Goal: Communication & Community: Ask a question

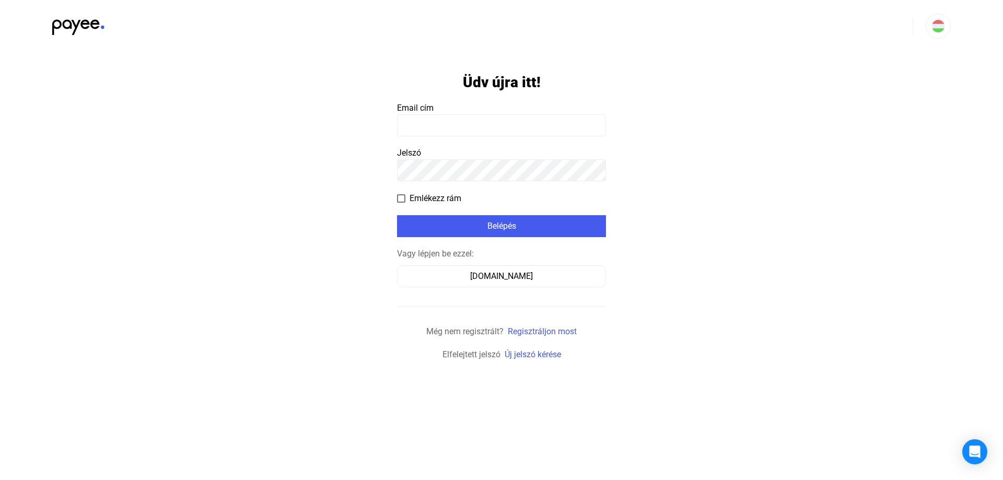
click at [428, 124] on input at bounding box center [501, 125] width 209 height 22
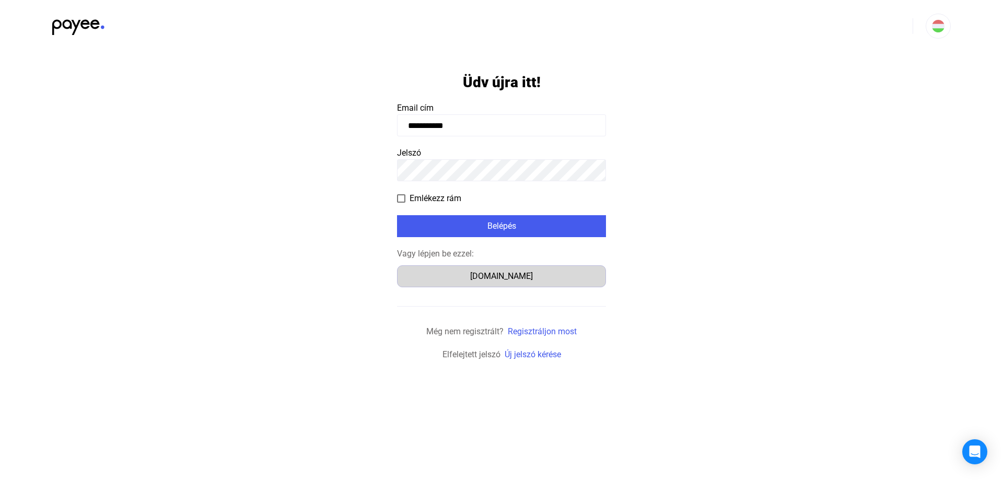
type input "**********"
click input "submit" at bounding box center [0, 0] width 0 height 0
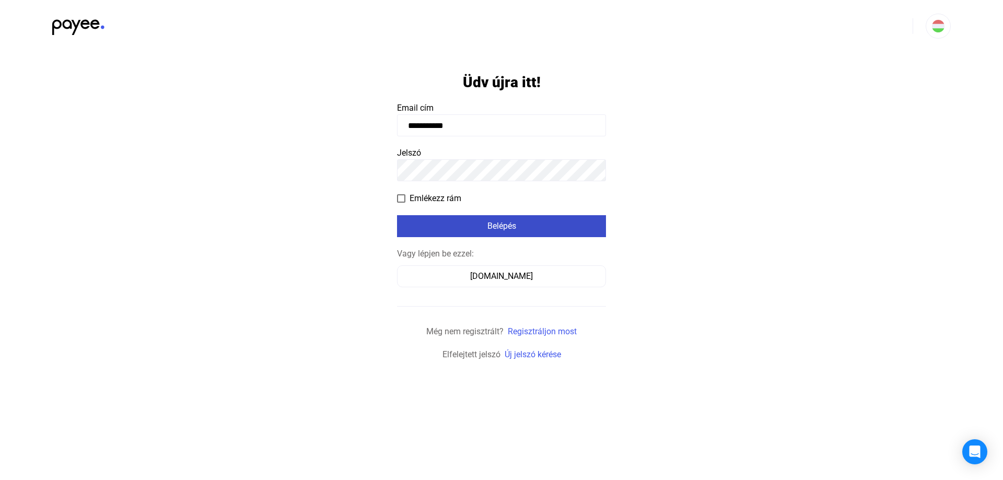
click at [508, 223] on div "Belépés" at bounding box center [501, 226] width 203 height 13
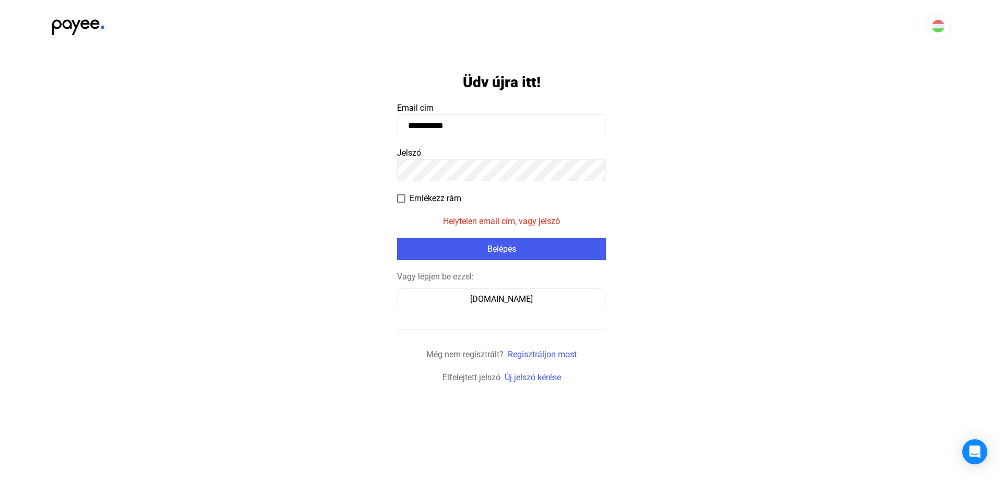
click at [288, 170] on app-form-template "**********" at bounding box center [501, 218] width 1003 height 332
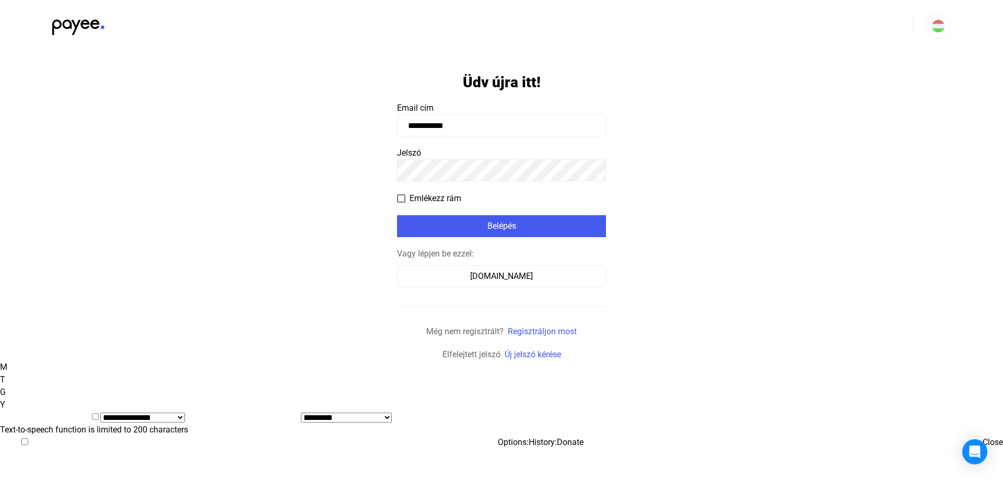
click input "submit" at bounding box center [0, 0] width 0 height 0
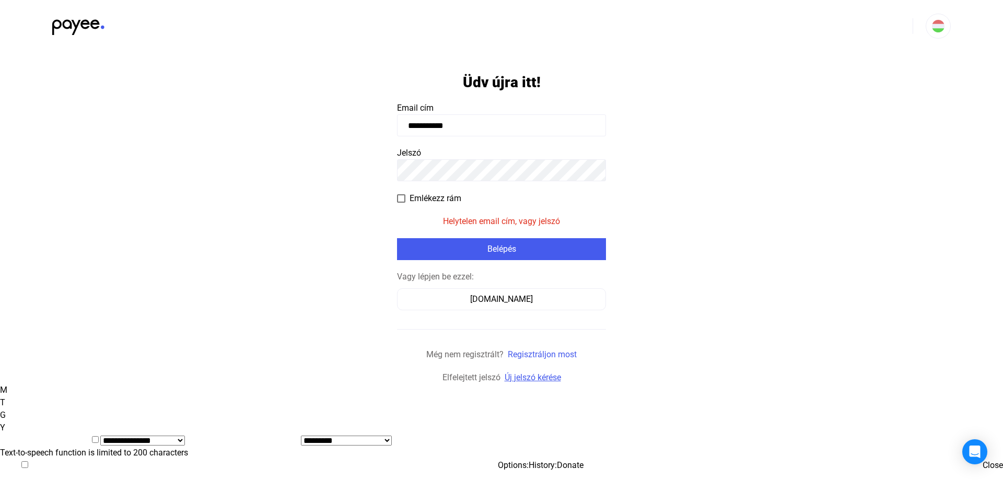
click at [523, 377] on link "Új jelszó kérése" at bounding box center [533, 377] width 56 height 10
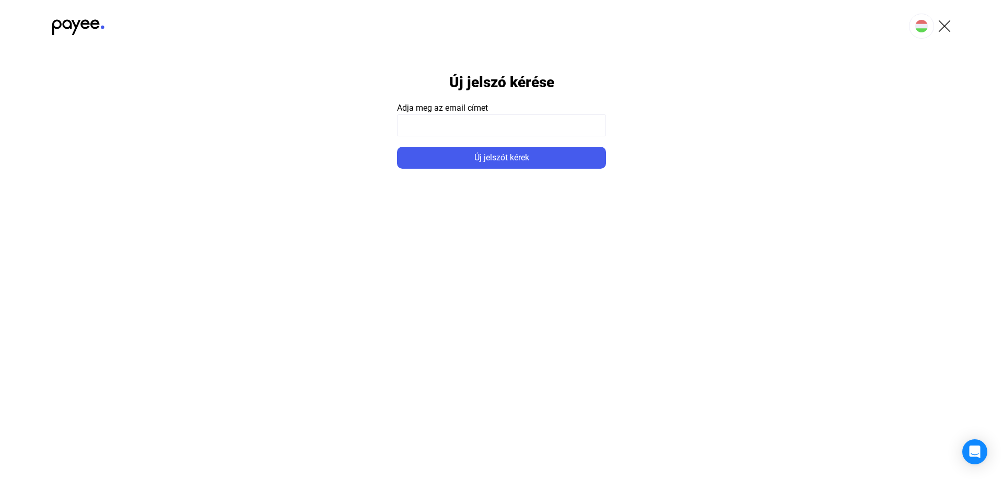
click at [475, 130] on input at bounding box center [501, 125] width 209 height 22
type input "**********"
click at [397, 147] on button "Új jelszót kérek" at bounding box center [501, 158] width 209 height 22
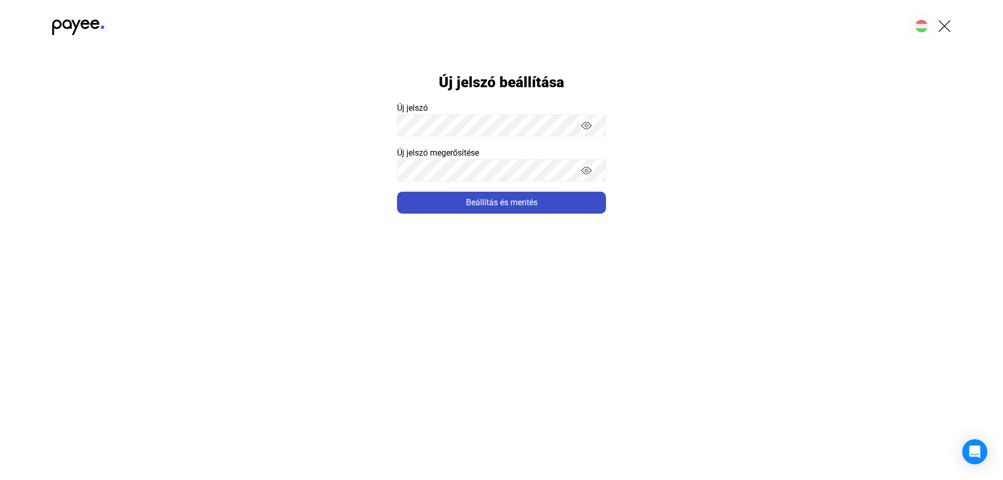
click at [494, 204] on div "Beállítás és mentés" at bounding box center [501, 202] width 203 height 13
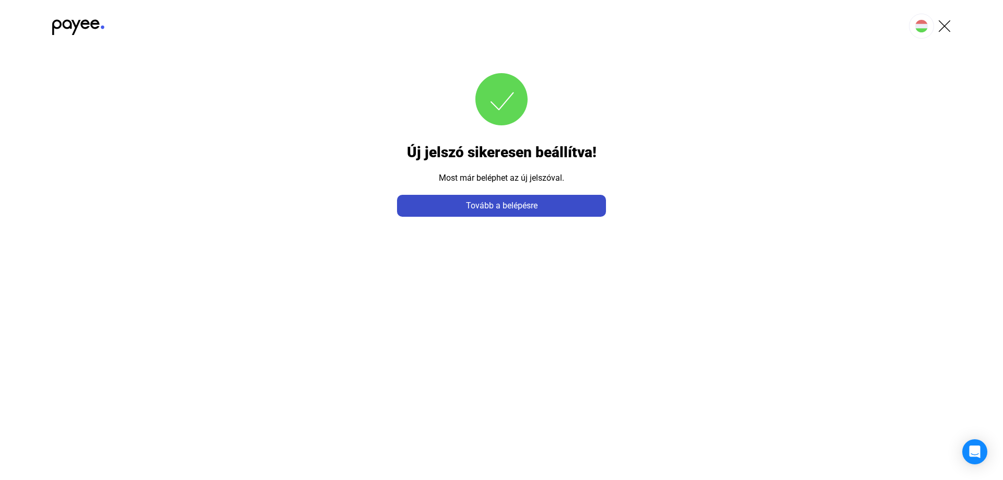
click at [502, 207] on div "Tovább a belépésre" at bounding box center [501, 206] width 203 height 13
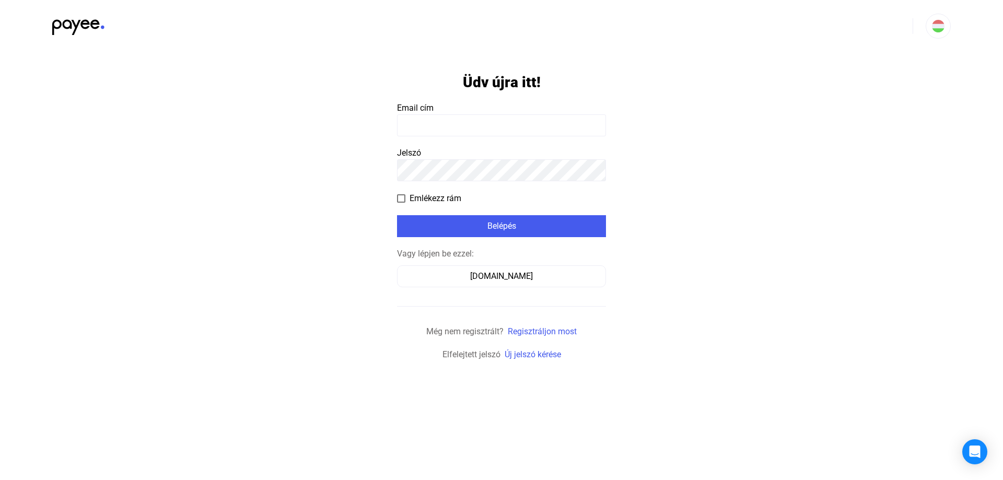
click at [438, 127] on input at bounding box center [501, 125] width 209 height 22
type input "**********"
click at [403, 200] on span at bounding box center [401, 198] width 8 height 8
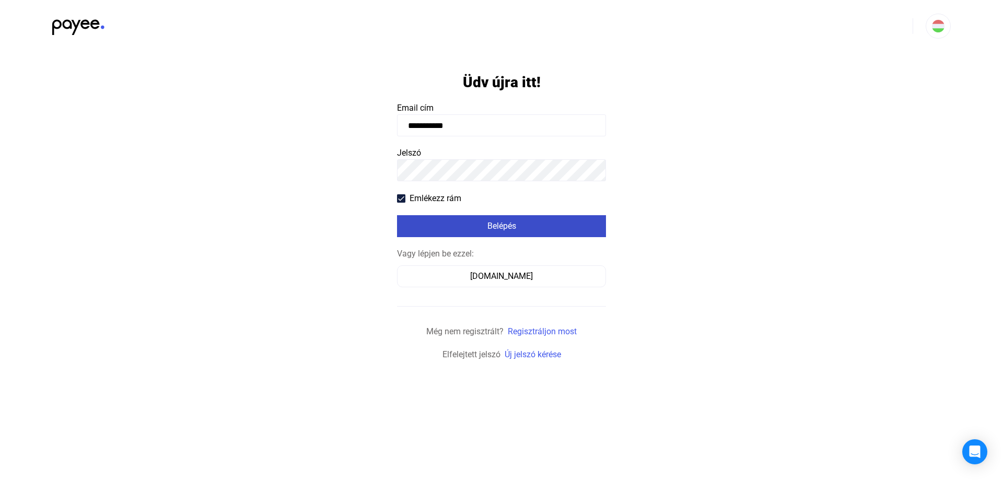
click at [502, 226] on div "Belépés" at bounding box center [501, 226] width 203 height 13
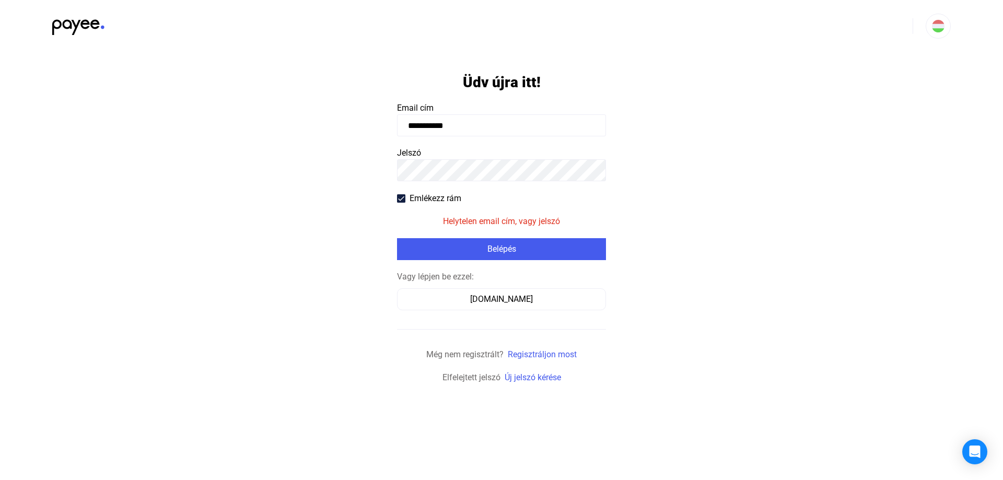
click at [279, 170] on app-form-template "**********" at bounding box center [501, 218] width 1003 height 332
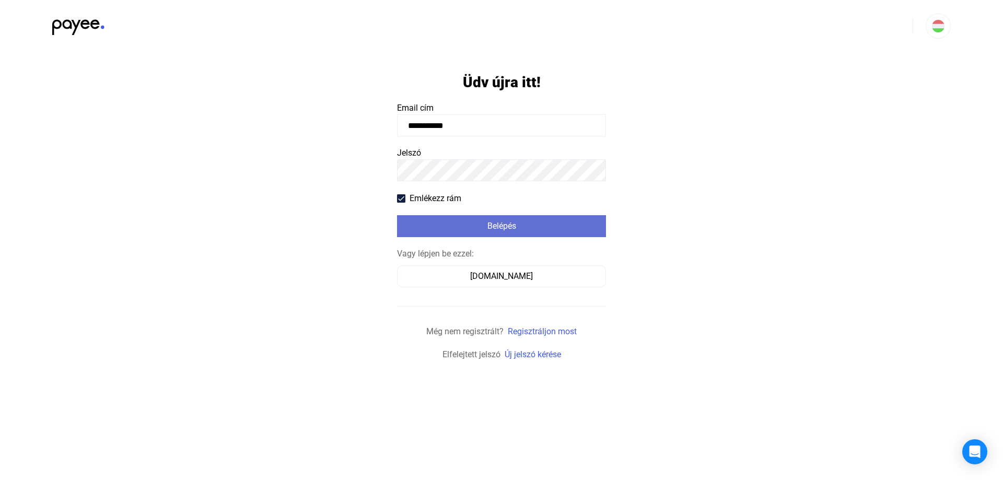
click at [492, 228] on div "Belépés" at bounding box center [501, 226] width 203 height 13
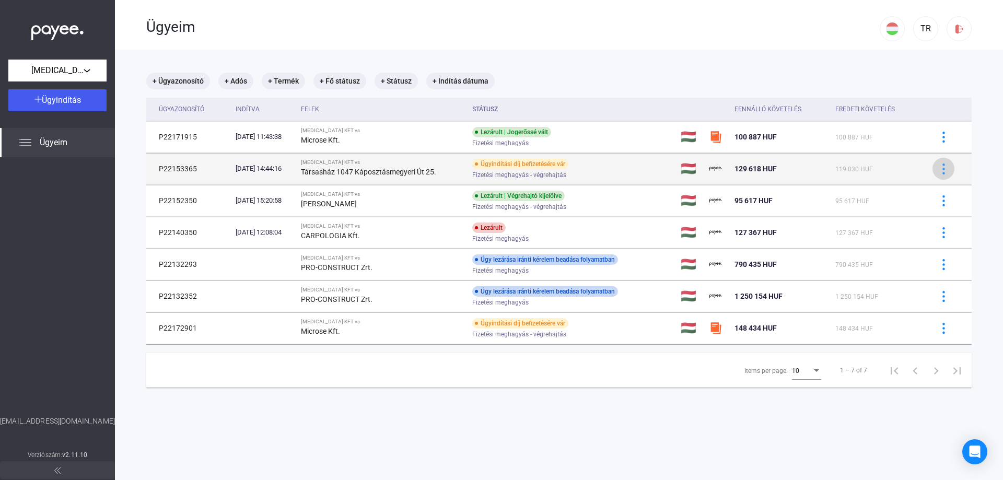
click at [938, 171] on img at bounding box center [943, 168] width 11 height 11
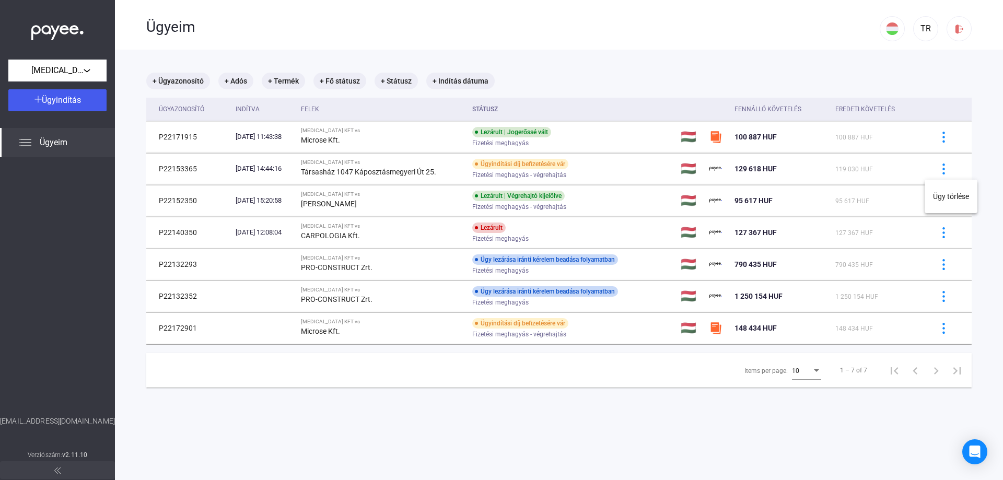
click at [516, 165] on div at bounding box center [501, 240] width 1003 height 480
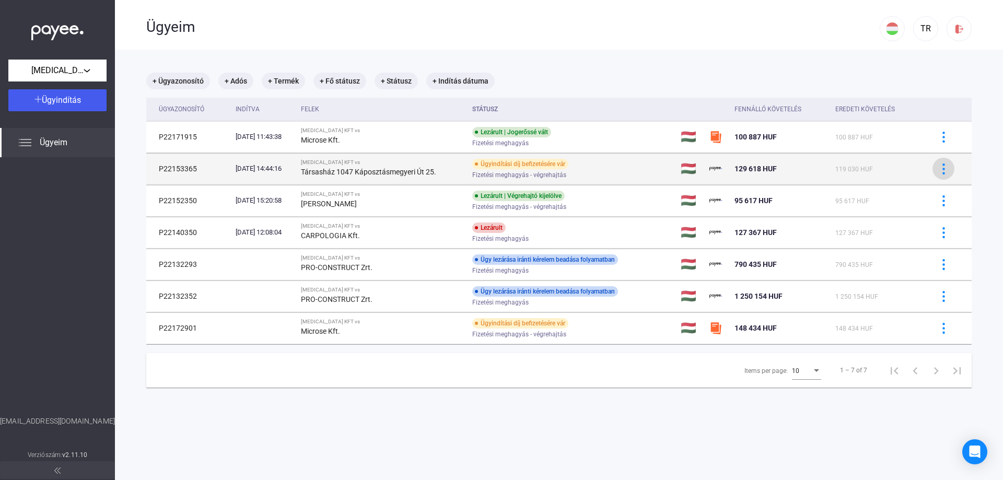
click at [938, 171] on img at bounding box center [943, 168] width 11 height 11
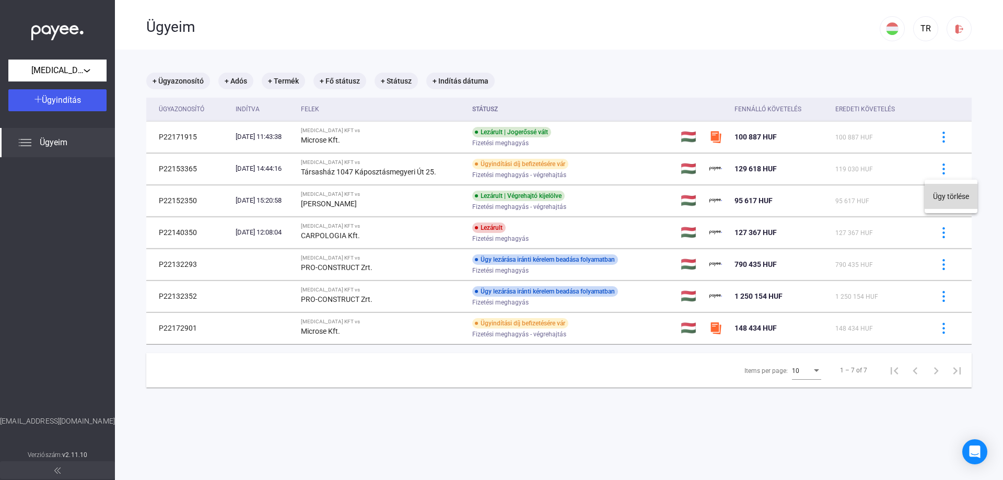
click at [953, 196] on button "Ügy törlése" at bounding box center [951, 196] width 53 height 25
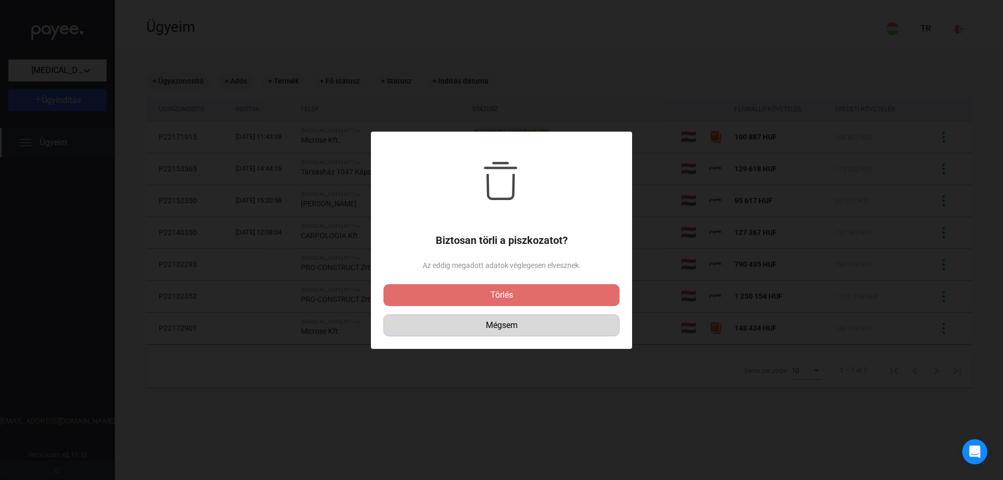
click at [511, 328] on div "Mégsem" at bounding box center [501, 325] width 229 height 13
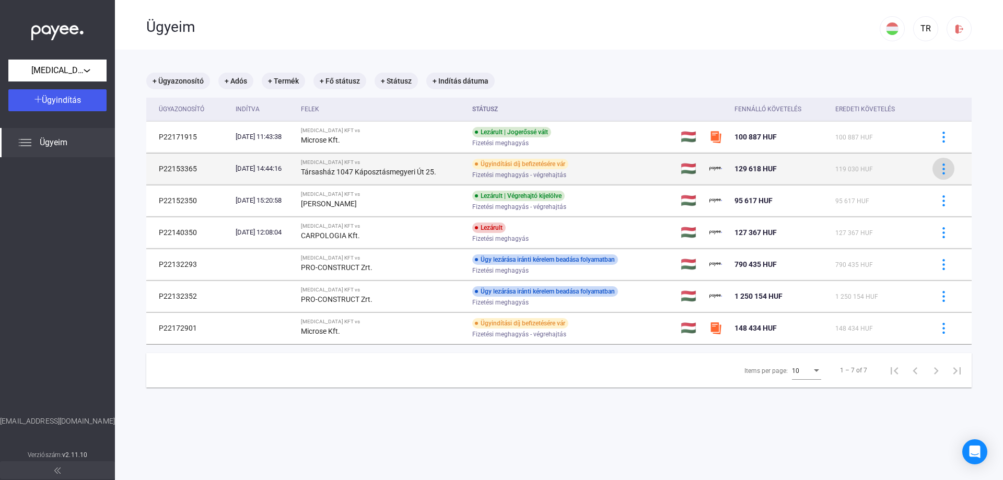
click at [938, 173] on img at bounding box center [943, 168] width 11 height 11
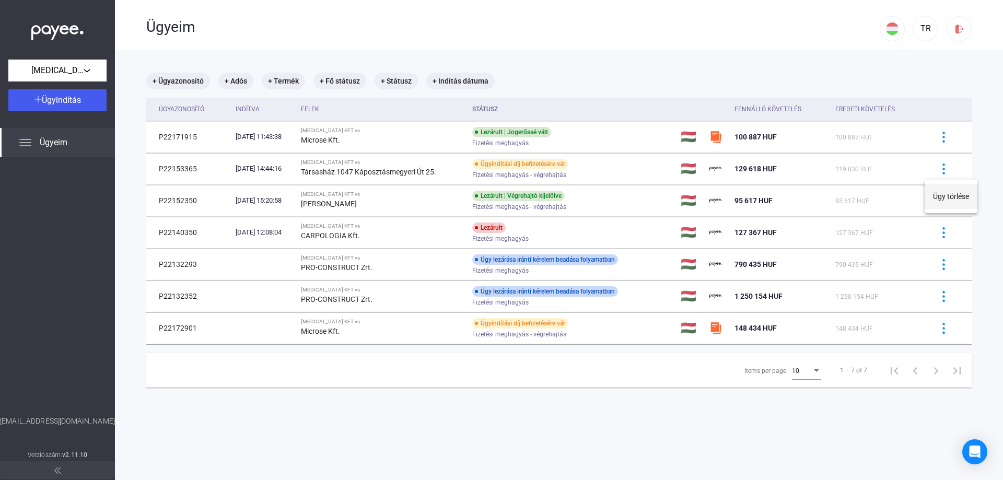
click at [945, 198] on button "Ügy törlése" at bounding box center [951, 196] width 53 height 25
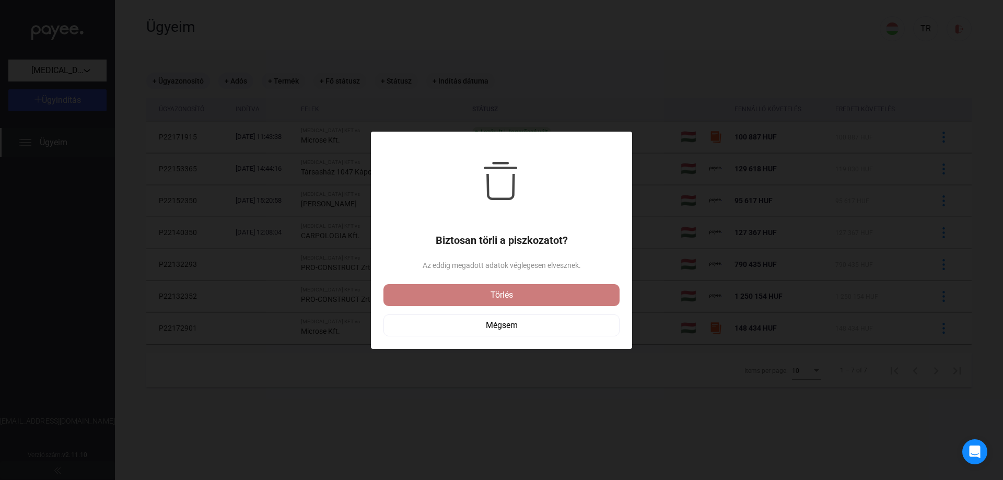
click at [504, 294] on div "Törlés" at bounding box center [502, 295] width 230 height 13
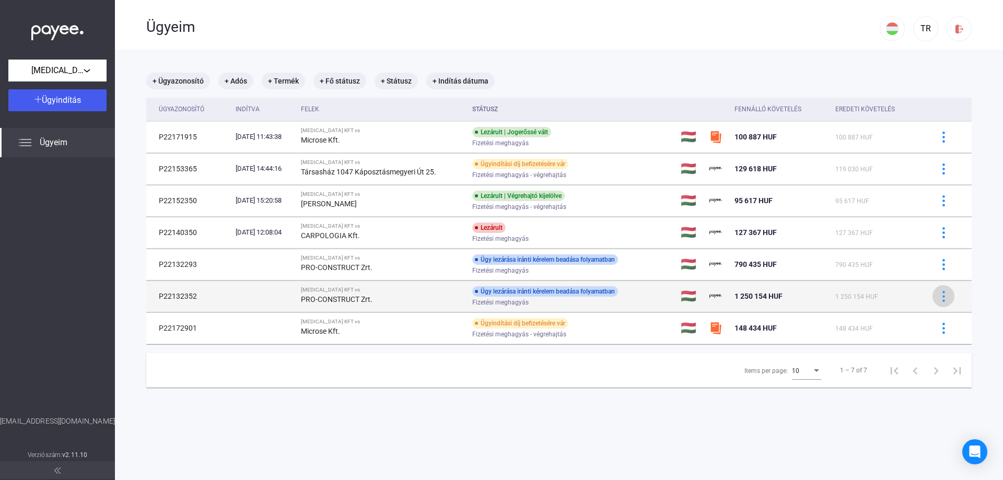
click at [938, 297] on img at bounding box center [943, 296] width 11 height 11
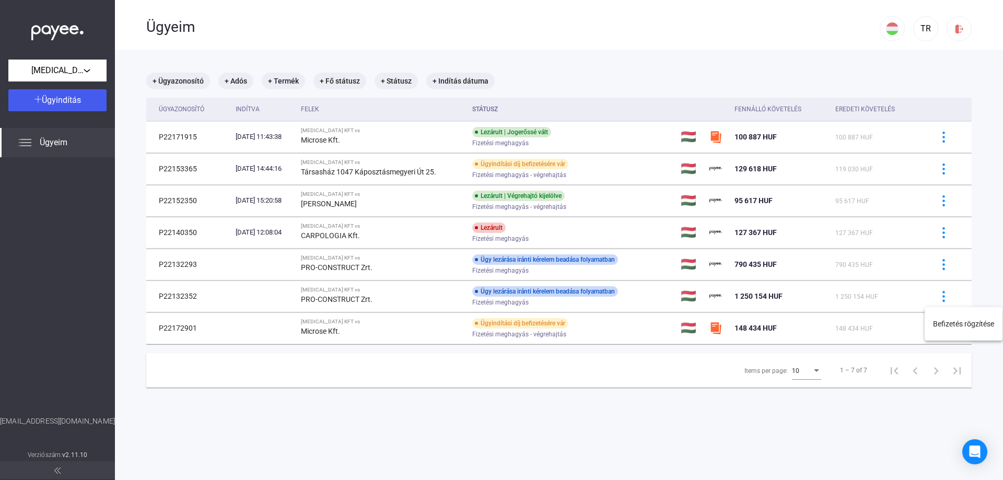
click at [937, 292] on div at bounding box center [501, 240] width 1003 height 480
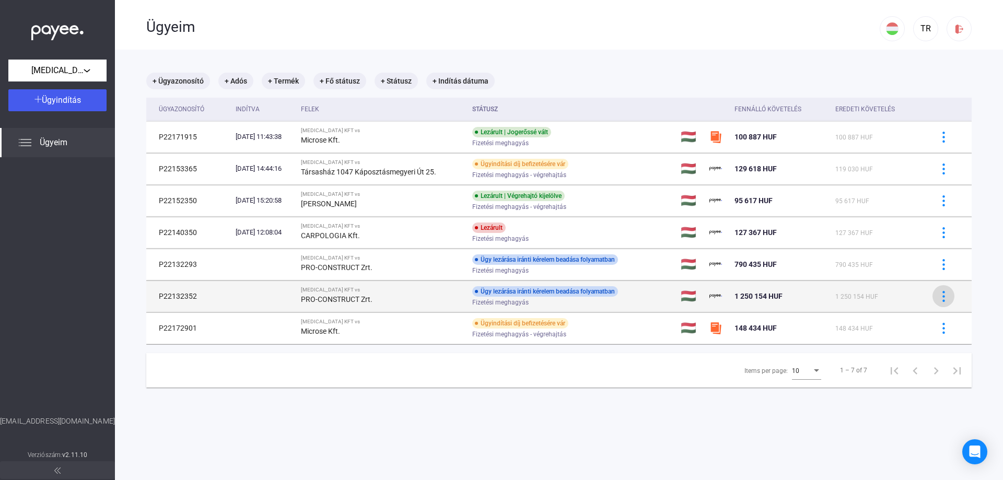
click at [938, 293] on img at bounding box center [943, 296] width 11 height 11
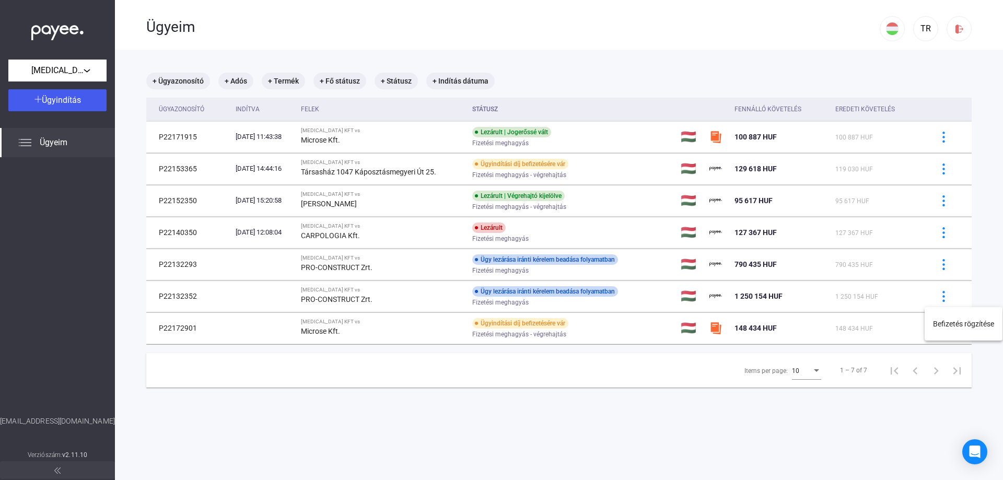
click at [938, 264] on div at bounding box center [501, 240] width 1003 height 480
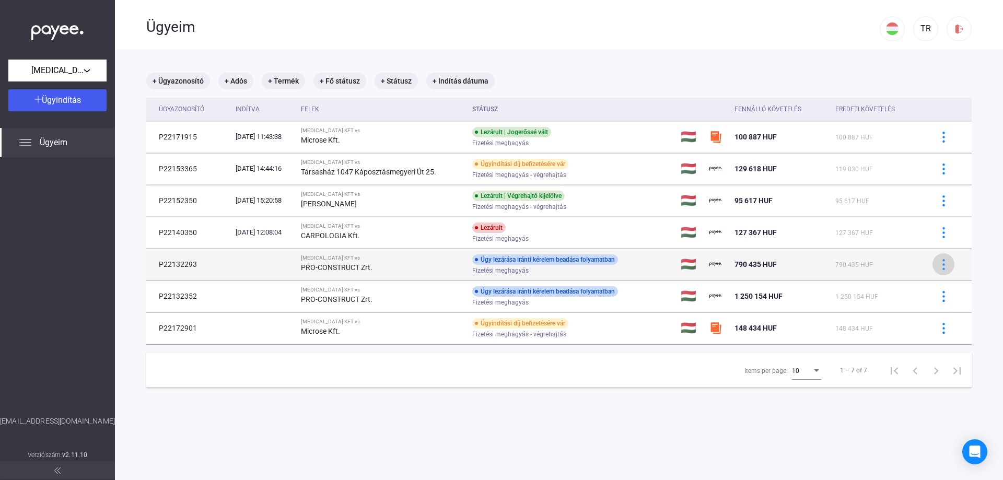
click at [938, 264] on img at bounding box center [943, 264] width 11 height 11
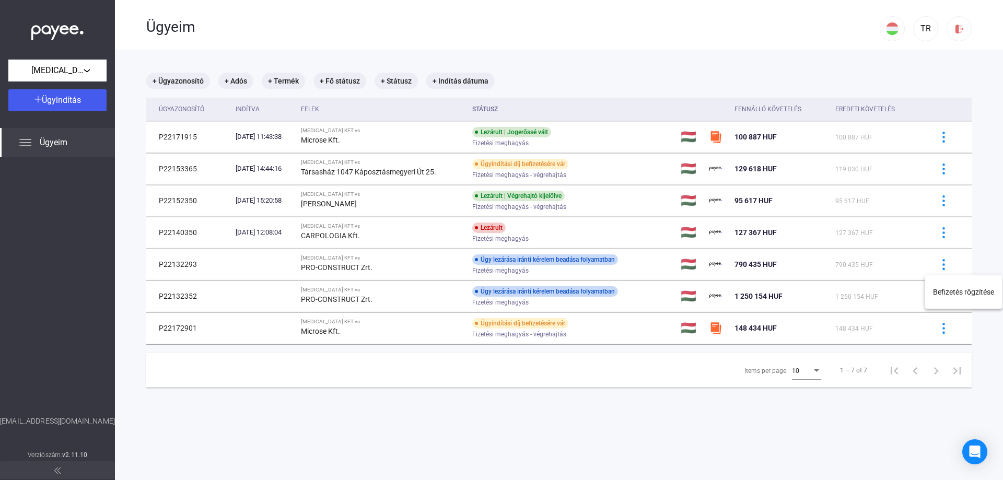
click at [935, 231] on div at bounding box center [501, 240] width 1003 height 480
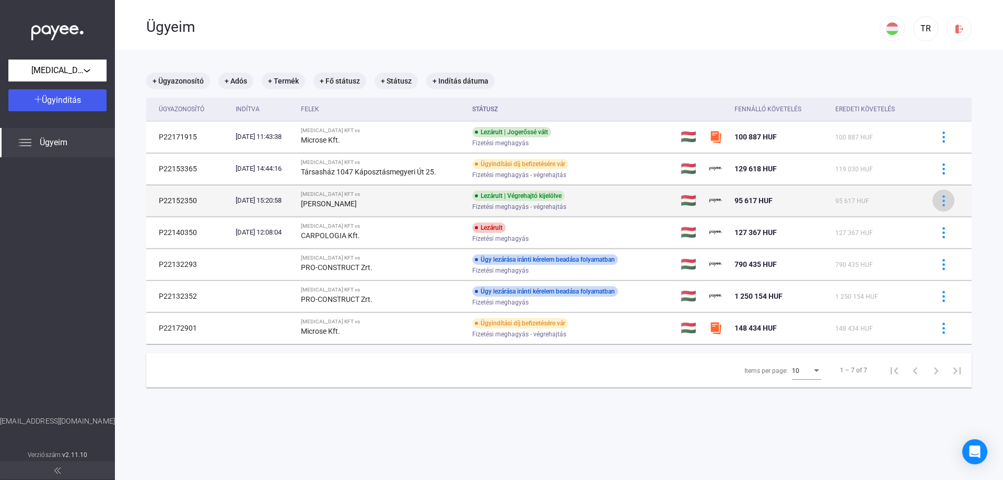
click at [939, 200] on img at bounding box center [943, 200] width 11 height 11
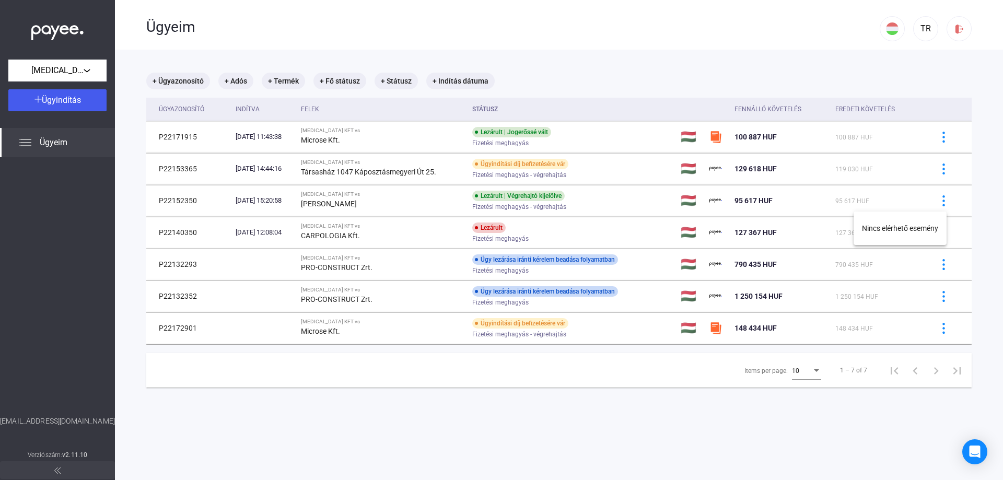
click at [335, 322] on div at bounding box center [501, 240] width 1003 height 480
drag, startPoint x: 334, startPoint y: 335, endPoint x: 92, endPoint y: 292, distance: 246.1
click at [332, 335] on strong "Microse Kft." at bounding box center [320, 331] width 39 height 8
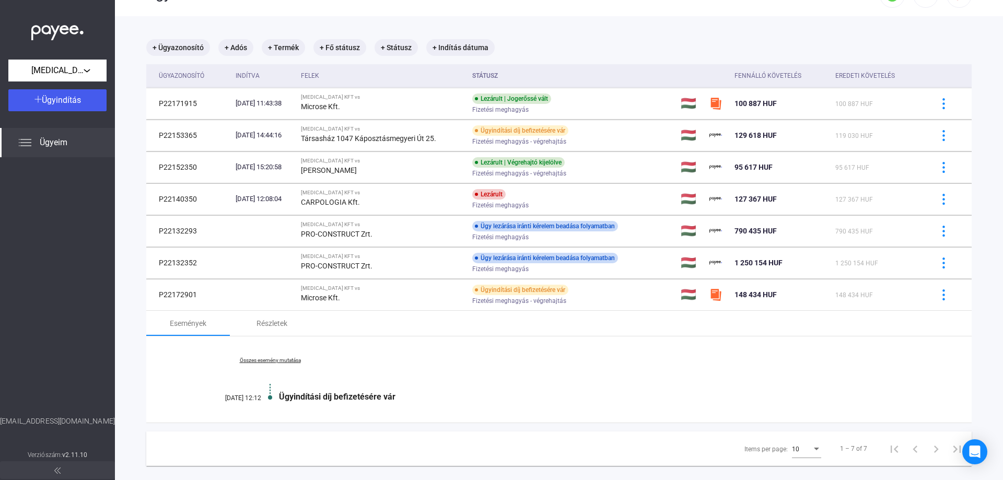
scroll to position [51, 0]
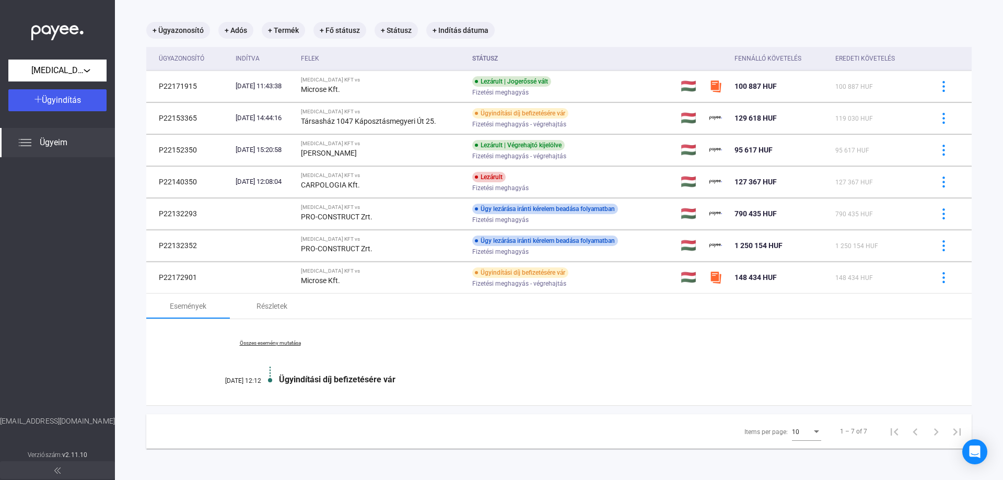
click at [263, 344] on link "Összes esemény mutatása" at bounding box center [269, 343] width 143 height 6
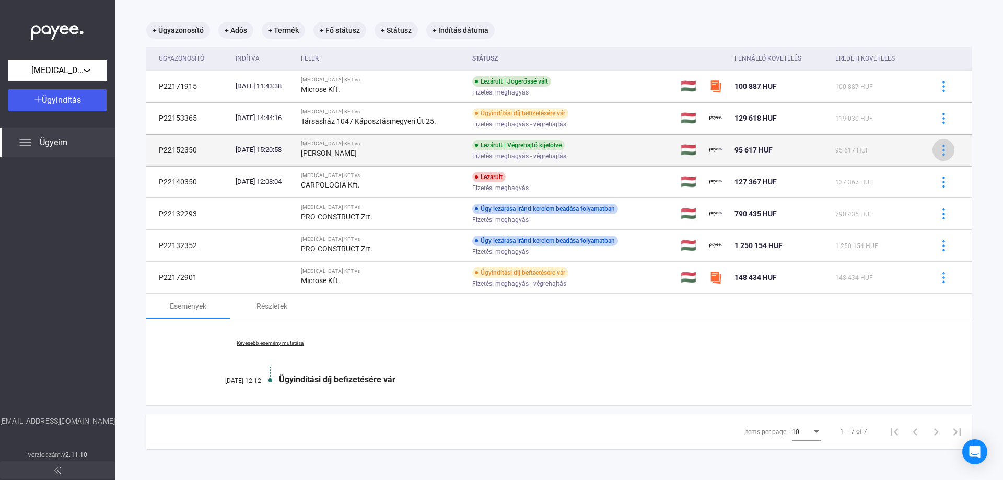
click at [939, 154] on img at bounding box center [943, 150] width 11 height 11
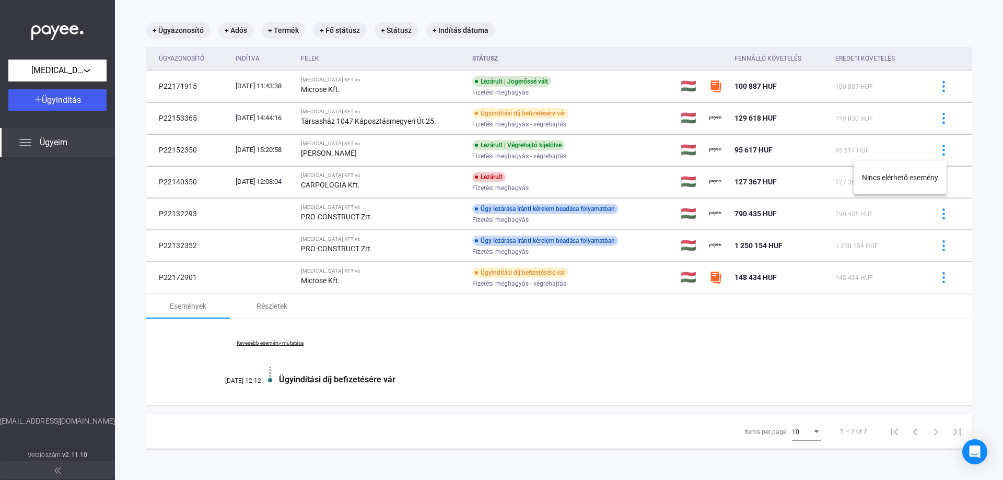
click at [170, 89] on div at bounding box center [501, 240] width 1003 height 480
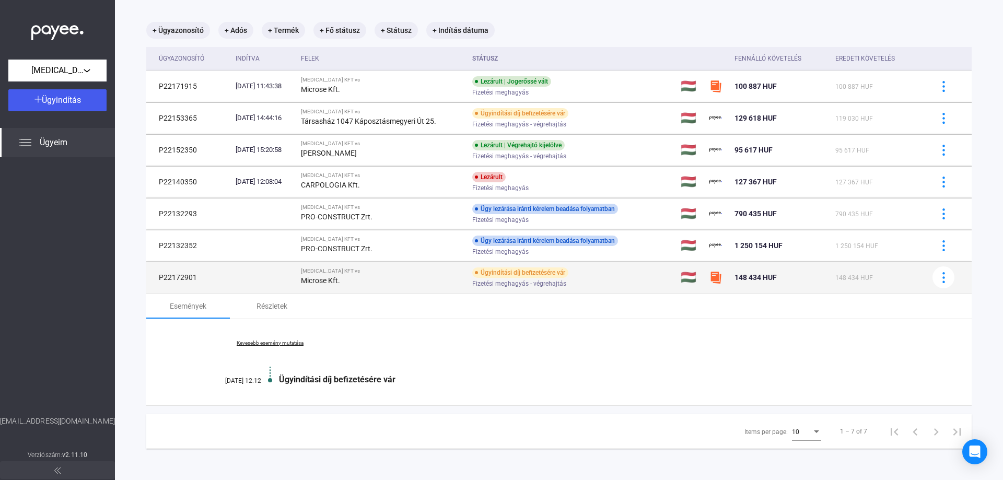
click at [171, 275] on td "P22172901" at bounding box center [188, 277] width 85 height 31
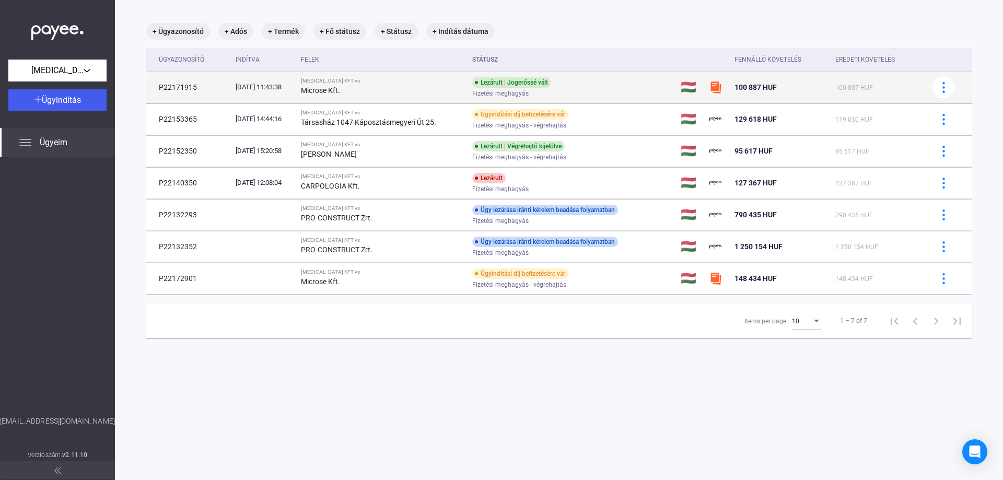
click at [180, 87] on td "P22171915" at bounding box center [188, 87] width 85 height 31
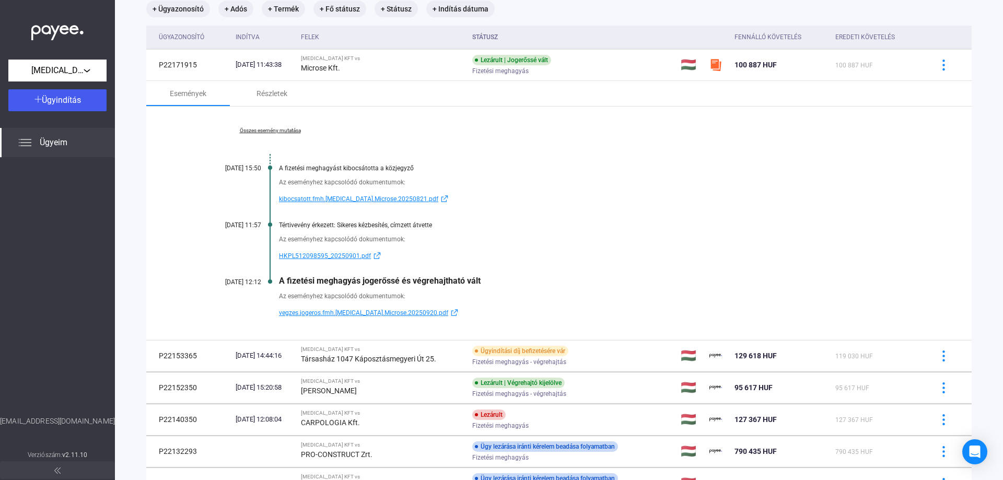
scroll to position [0, 0]
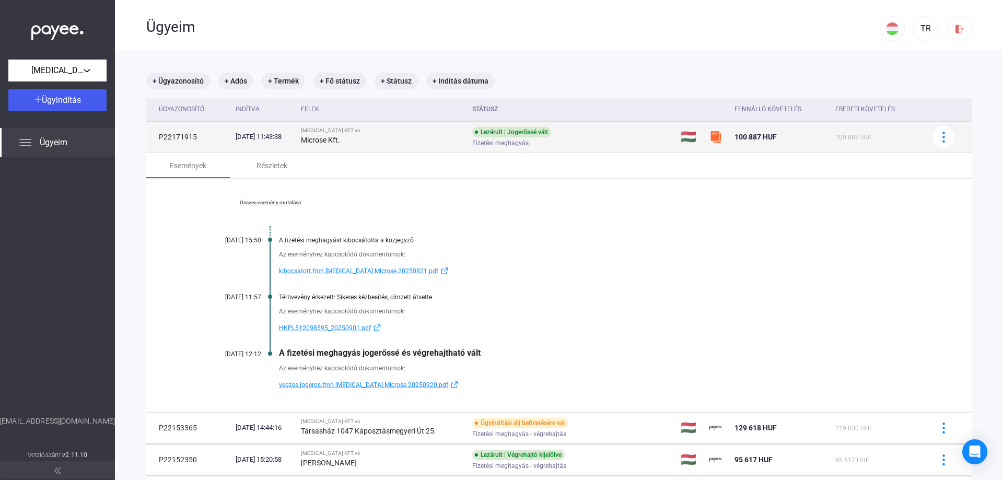
click at [168, 136] on td "P22171915" at bounding box center [188, 136] width 85 height 31
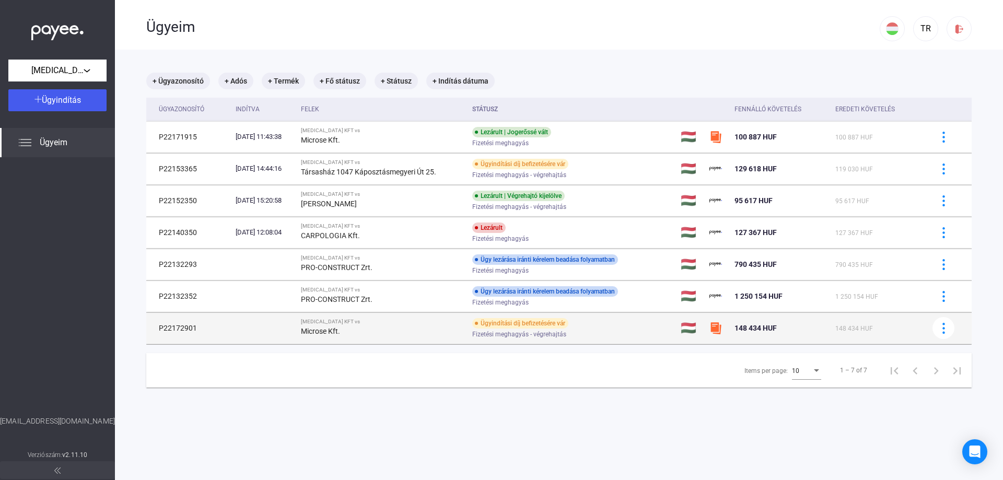
click at [177, 331] on td "P22172901" at bounding box center [188, 327] width 85 height 31
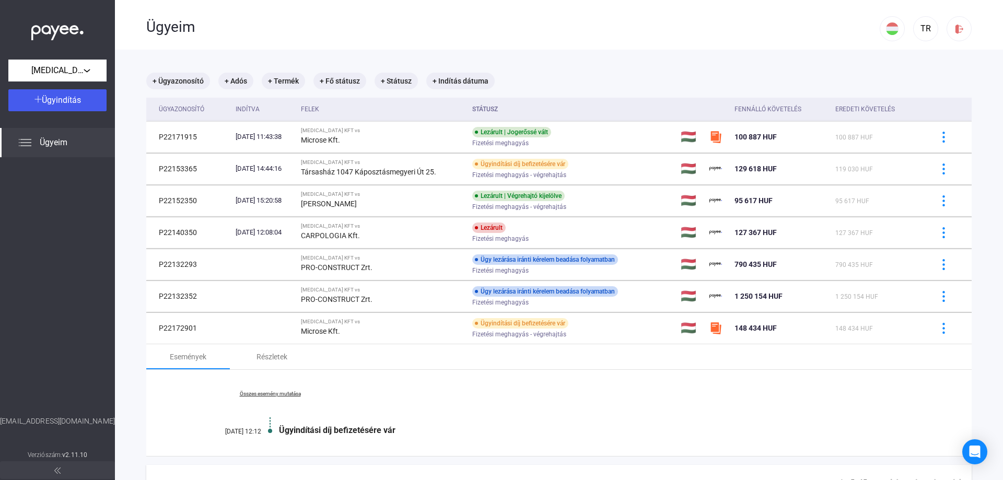
scroll to position [51, 0]
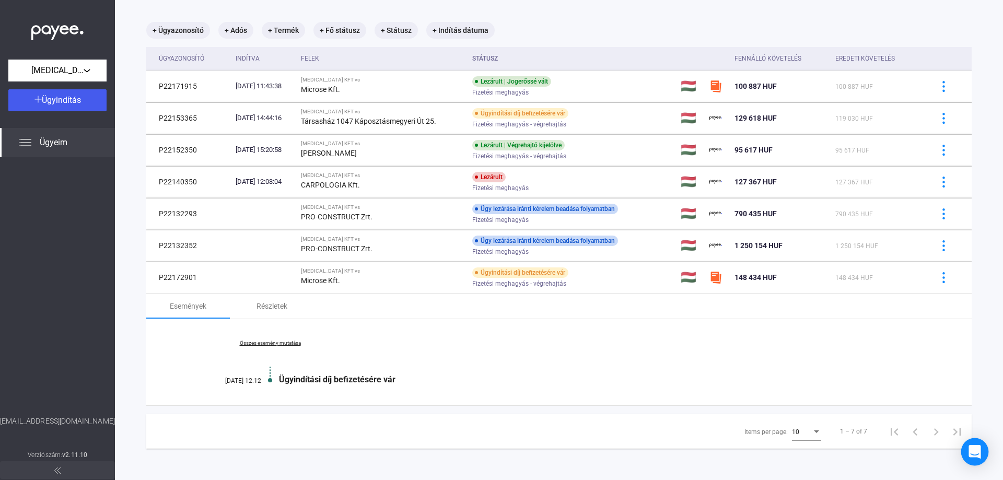
click at [975, 455] on icon "Open Intercom Messenger" at bounding box center [975, 452] width 14 height 14
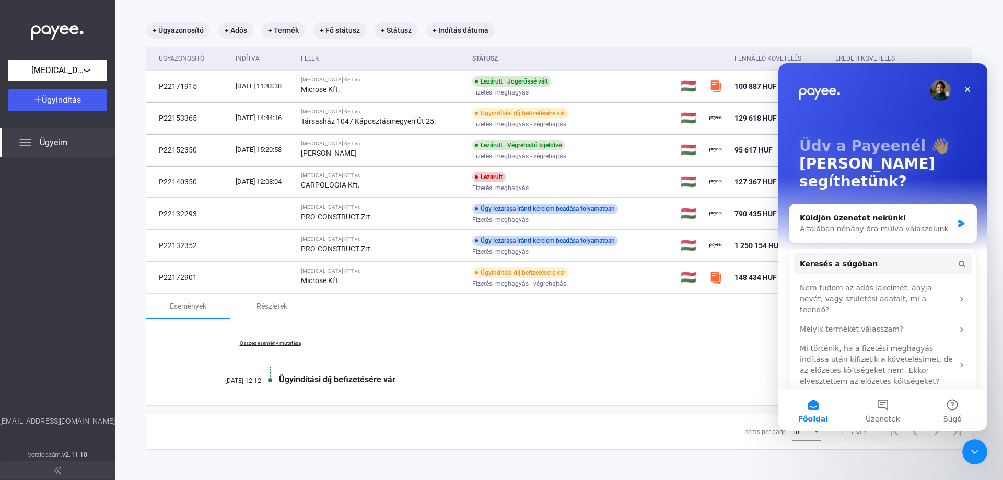
scroll to position [0, 0]
click at [826, 259] on span "Keresés a súgóban" at bounding box center [839, 264] width 78 height 11
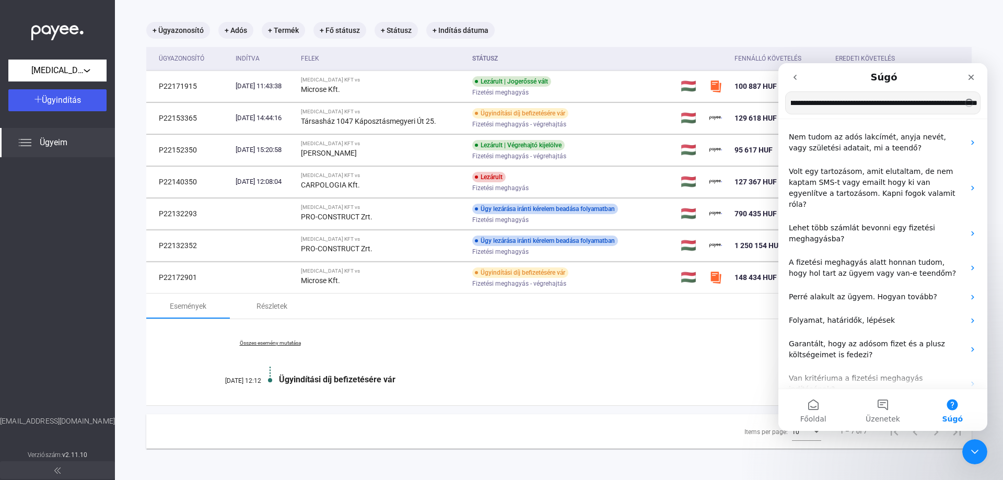
scroll to position [0, 867]
type input "**********"
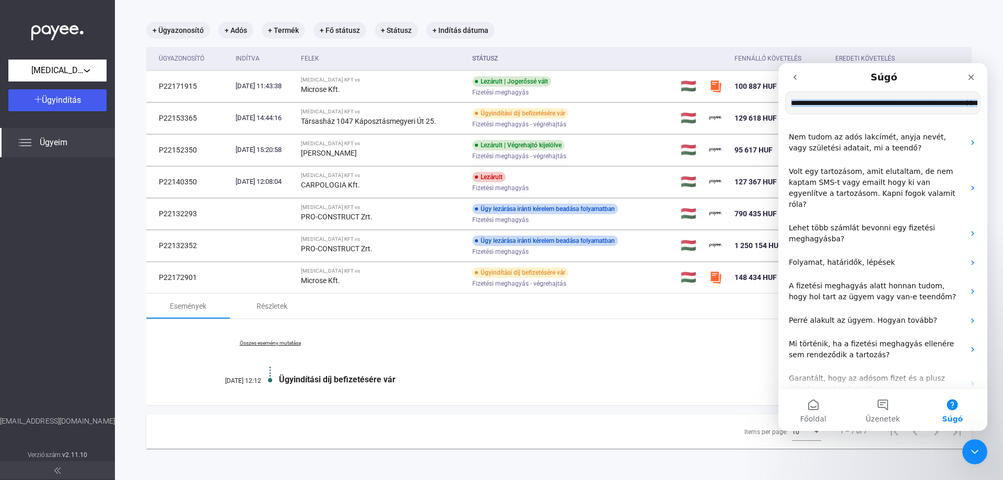
drag, startPoint x: 937, startPoint y: 76, endPoint x: 1694, endPoint y: 91, distance: 757.5
click at [917, 63] on html "**********" at bounding box center [882, 247] width 209 height 368
copy main "Keresés a súgóban"
click at [883, 413] on button "Üzenetek" at bounding box center [882, 410] width 69 height 42
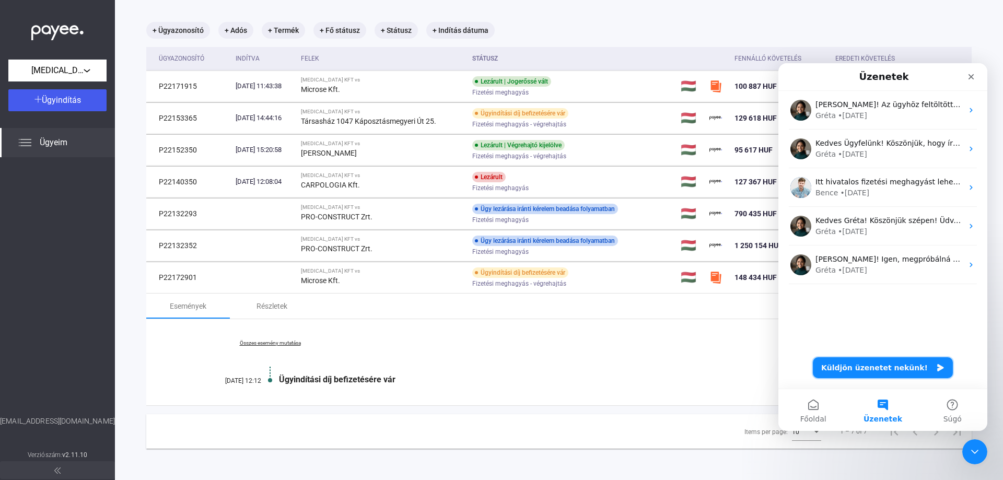
click at [937, 367] on icon "Küldjön üzenetet nekünk!" at bounding box center [940, 367] width 6 height 7
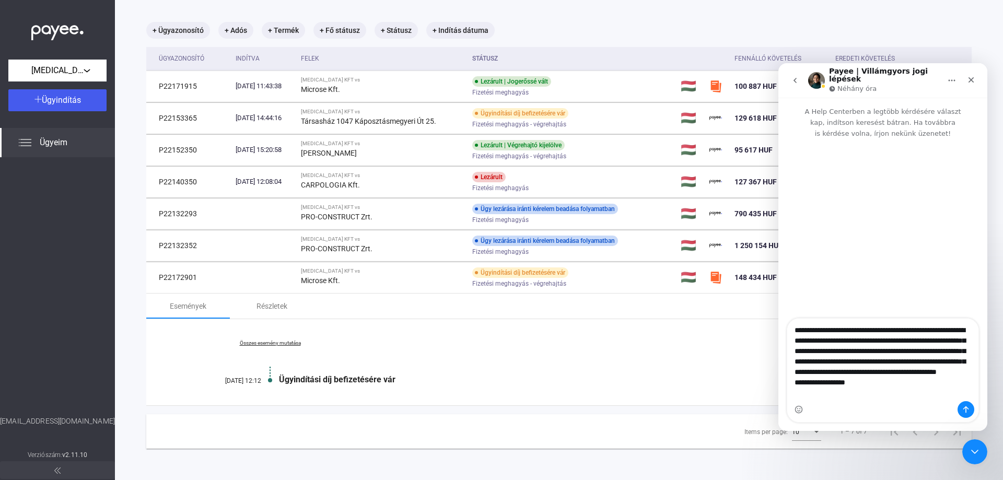
type textarea "**********"
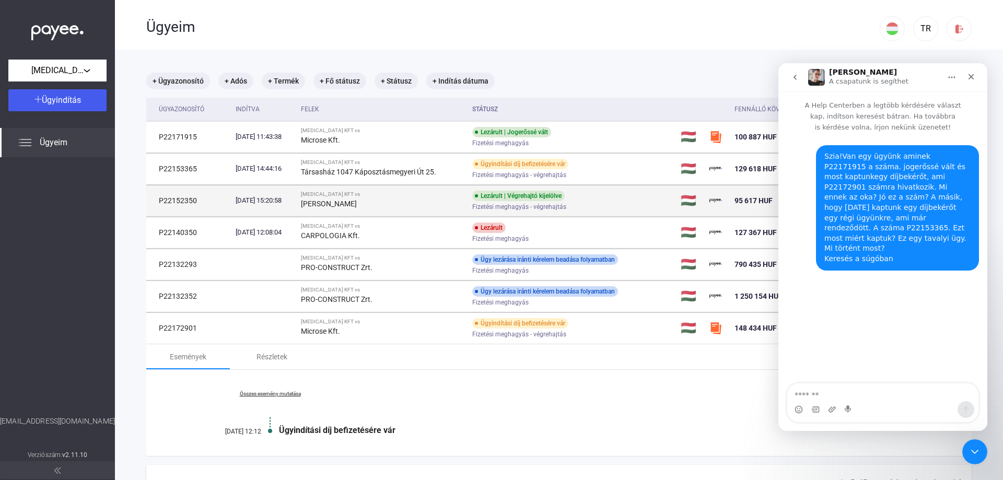
click at [172, 203] on td "P22152350" at bounding box center [188, 200] width 85 height 31
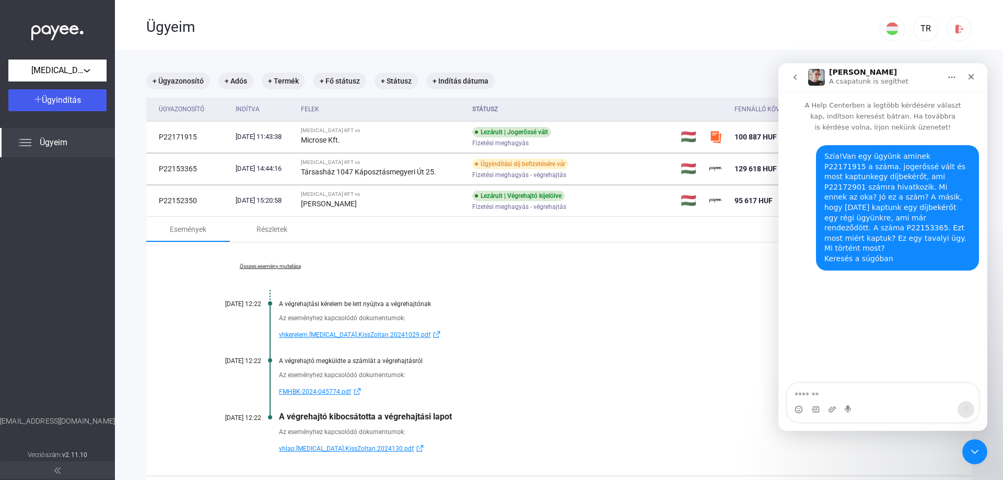
click at [273, 265] on link "Összes esemény mutatása" at bounding box center [269, 266] width 143 height 6
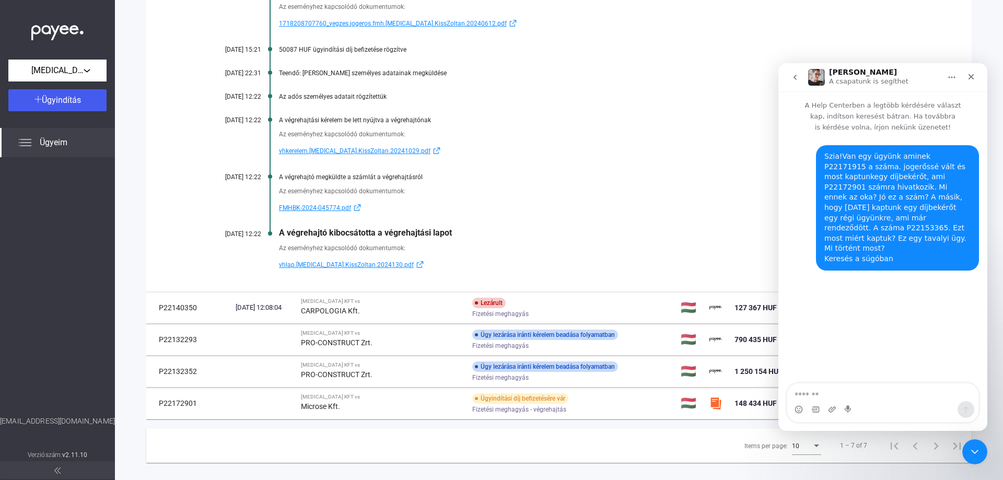
scroll to position [624, 0]
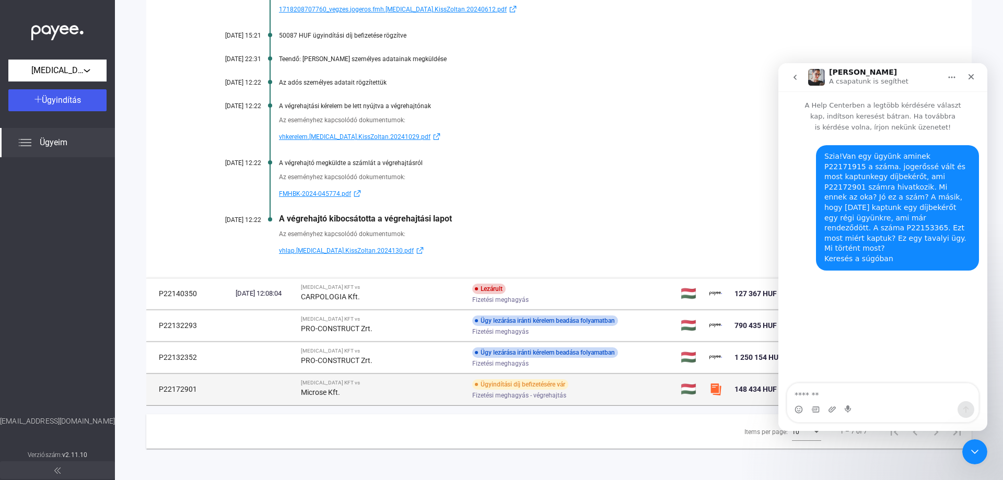
click at [173, 389] on td "P22172901" at bounding box center [188, 388] width 85 height 31
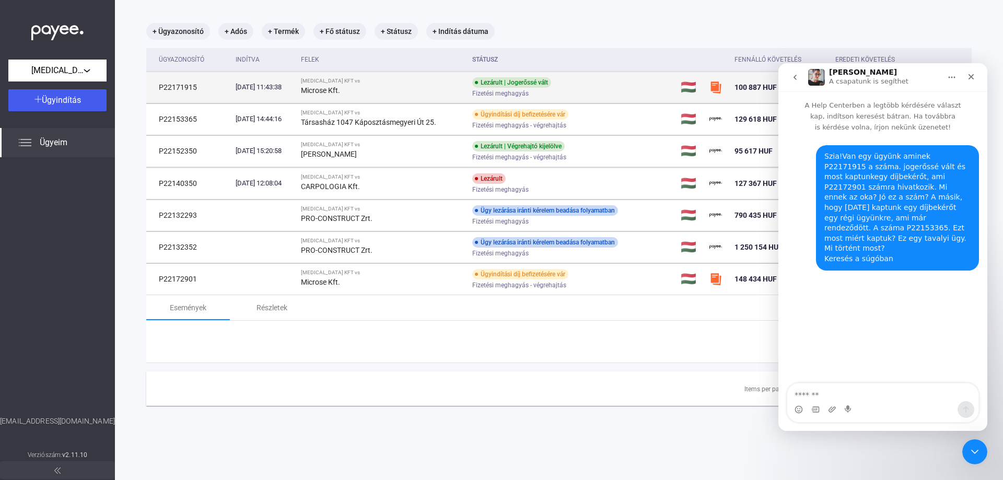
scroll to position [51, 0]
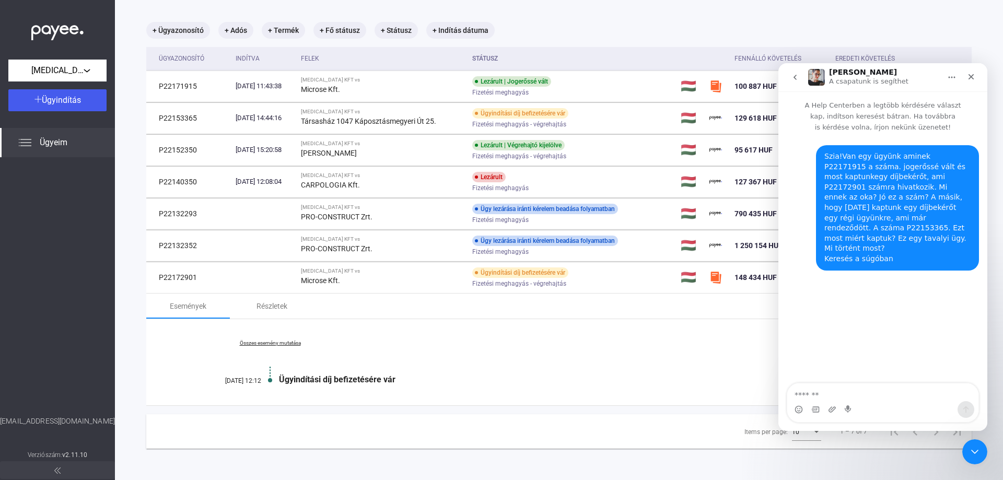
click at [260, 344] on link "Összes esemény mutatása" at bounding box center [269, 343] width 143 height 6
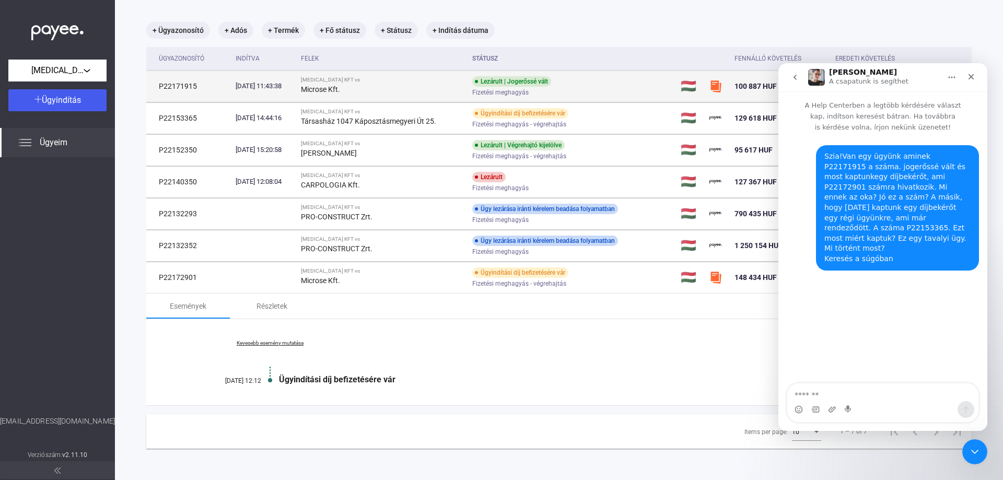
click at [199, 89] on td "P22171915" at bounding box center [188, 86] width 85 height 31
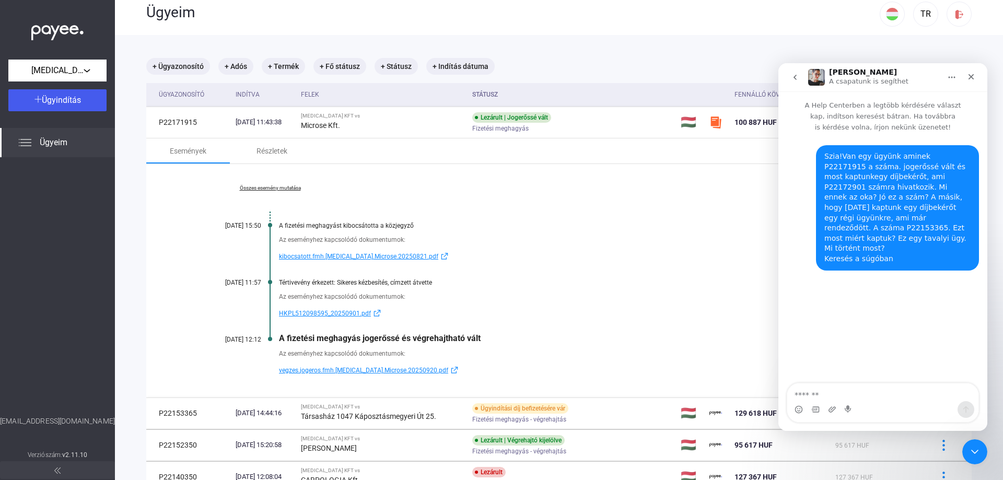
scroll to position [0, 0]
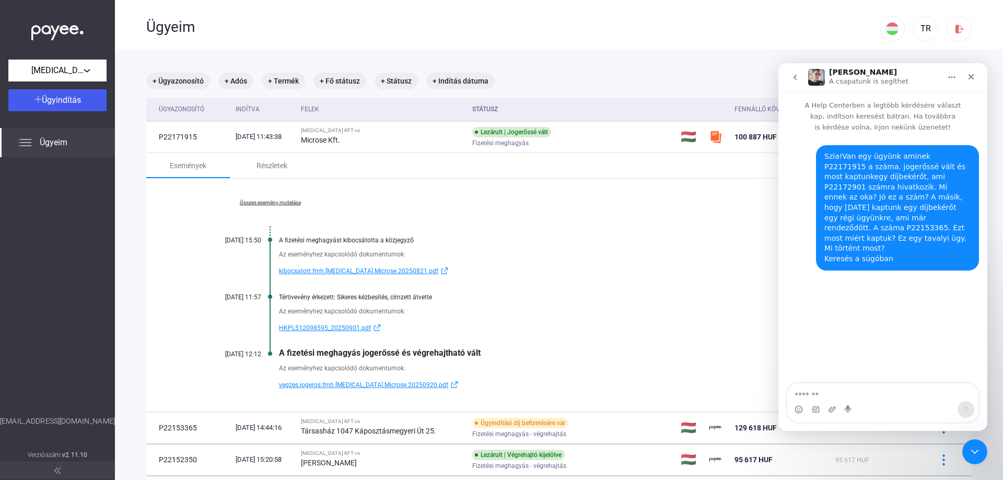
click at [253, 203] on link "Összes esemény mutatása" at bounding box center [269, 203] width 143 height 6
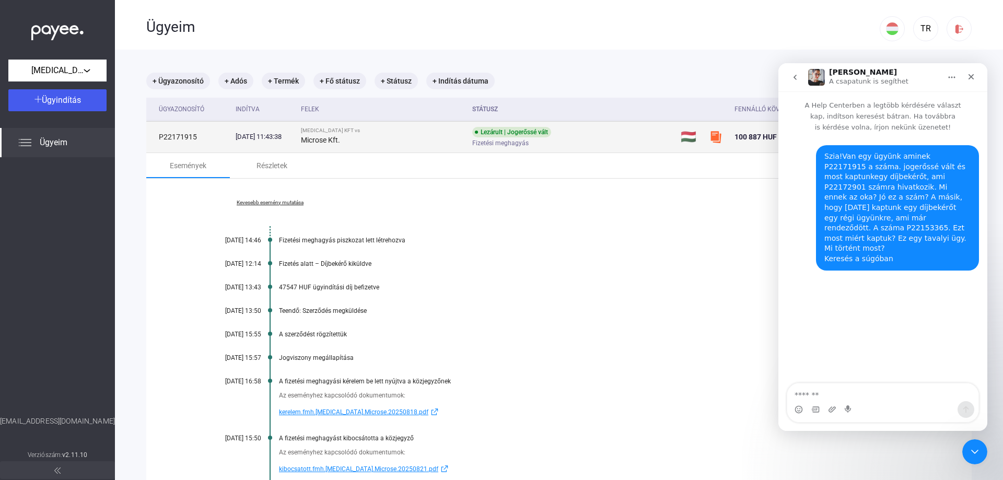
click at [173, 140] on td "P22171915" at bounding box center [188, 136] width 85 height 31
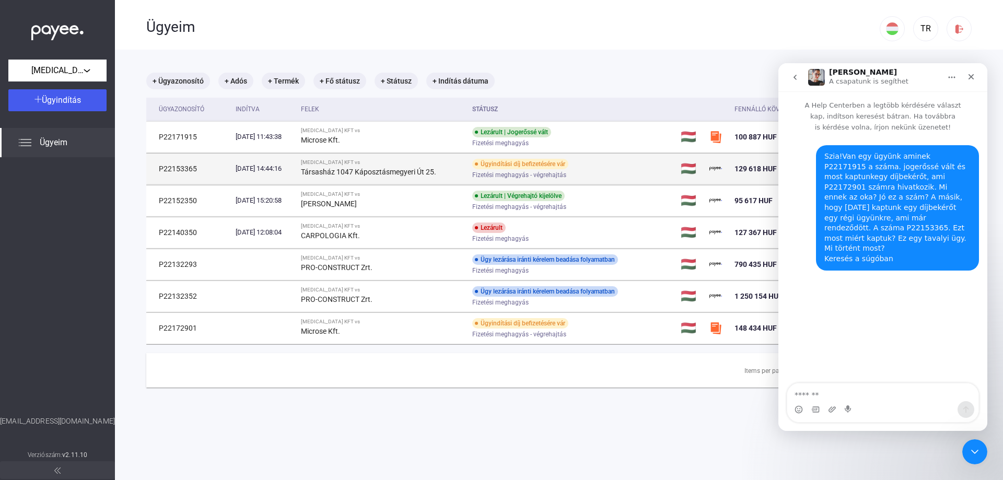
click at [176, 166] on td "P22153365" at bounding box center [188, 168] width 85 height 31
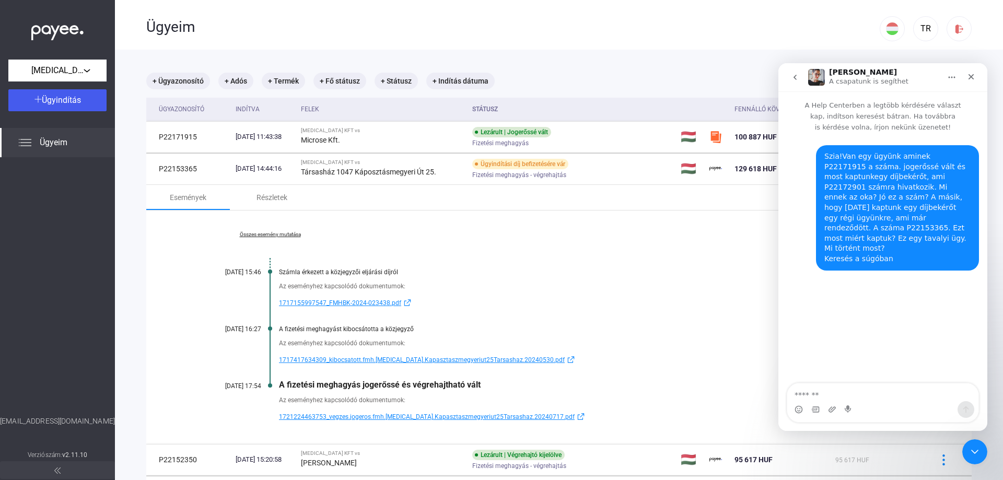
click at [288, 233] on link "Összes esemény mutatása" at bounding box center [269, 234] width 143 height 6
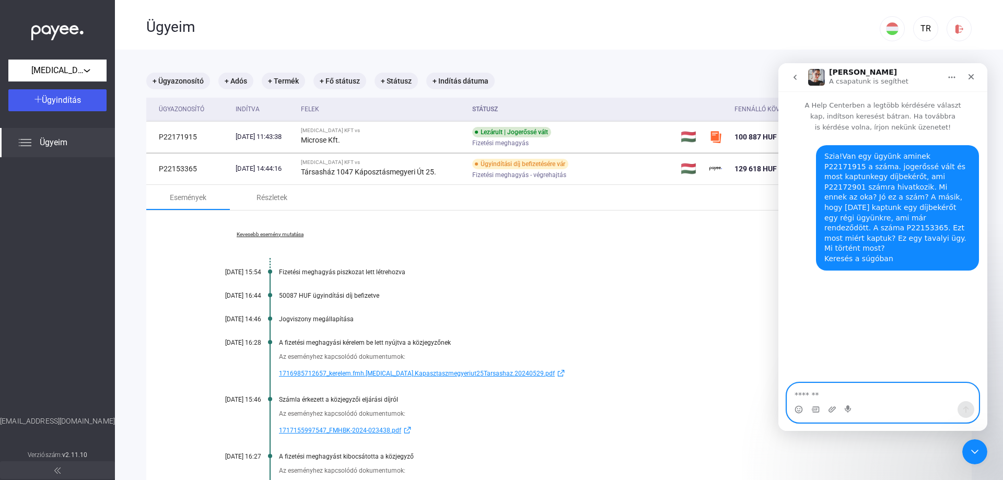
click at [816, 396] on textarea "Üzenet…" at bounding box center [882, 392] width 191 height 18
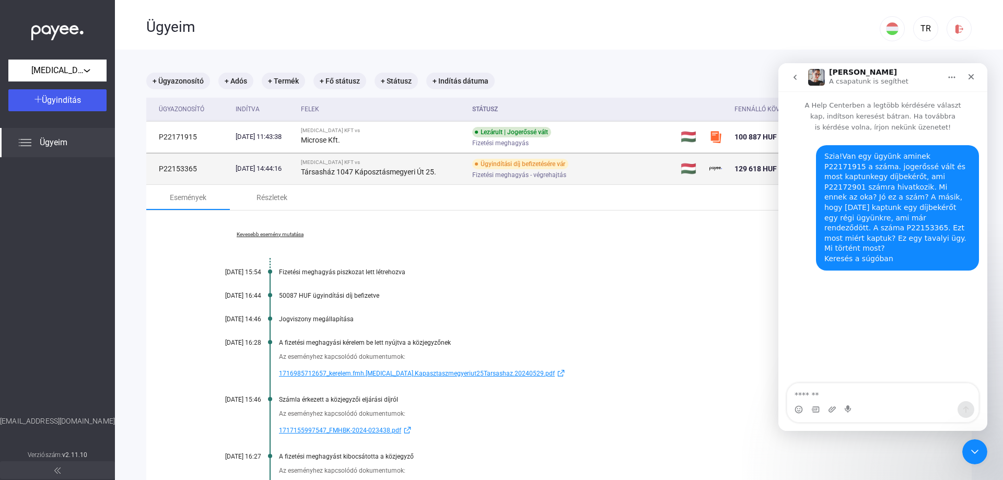
click at [168, 169] on td "P22153365" at bounding box center [188, 168] width 85 height 31
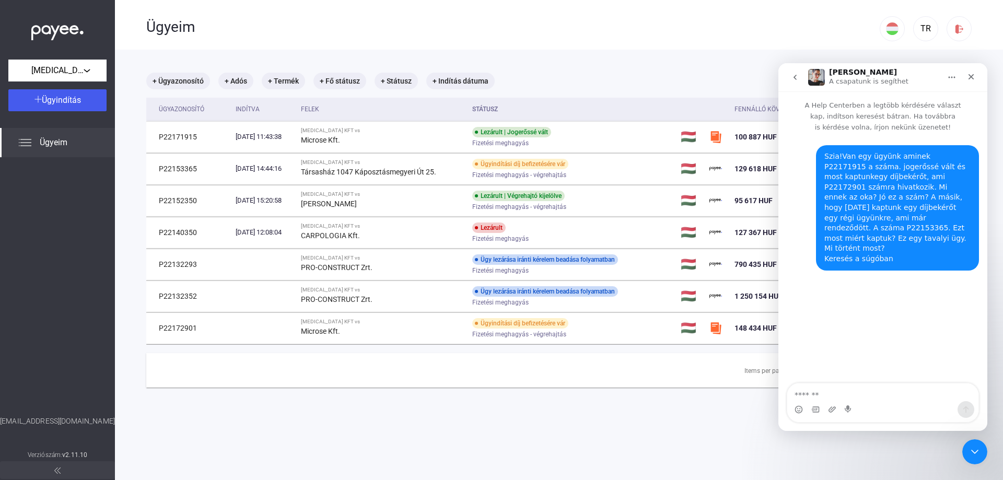
click at [725, 79] on div "+ Ügyazonosító + Adós + Termék + Fő státusz + Státusz + Indítás dátuma" at bounding box center [558, 81] width 825 height 17
click at [814, 390] on textarea "Üzenet…" at bounding box center [882, 392] width 191 height 18
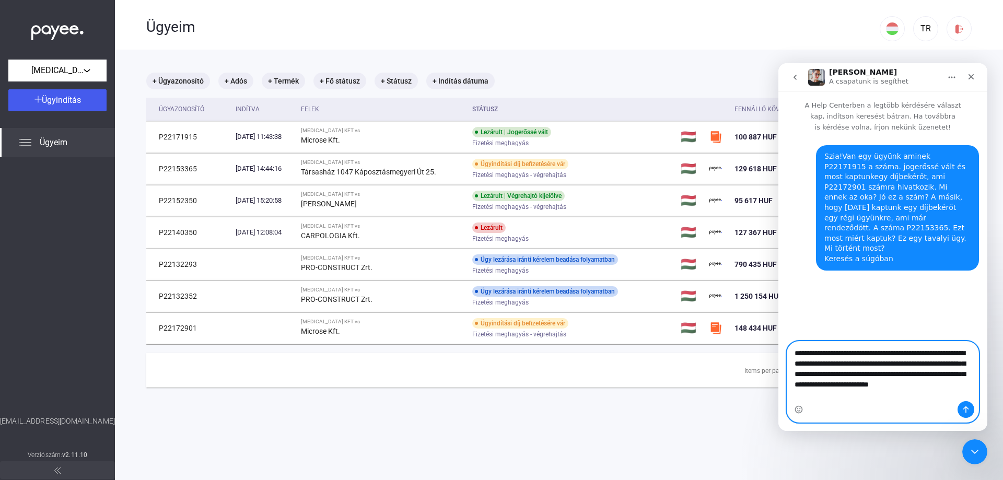
type textarea "**********"
click at [963, 410] on icon "Üzenet küldése…" at bounding box center [966, 409] width 8 height 8
